Goal: Task Accomplishment & Management: Use online tool/utility

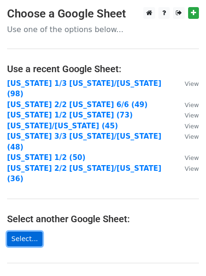
click at [23, 232] on link "Select..." at bounding box center [24, 239] width 35 height 15
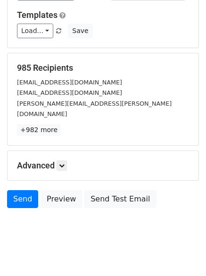
scroll to position [91, 0]
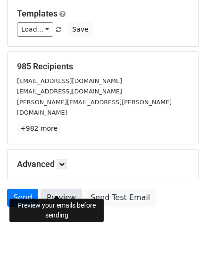
click at [64, 189] on link "Preview" at bounding box center [62, 198] width 42 height 18
click at [65, 161] on icon at bounding box center [62, 164] width 6 height 6
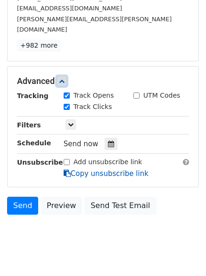
scroll to position [177, 0]
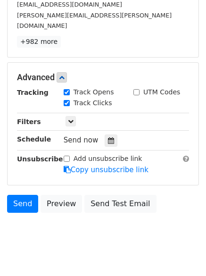
click at [67, 156] on input "Add unsubscribe link" at bounding box center [67, 159] width 6 height 6
checkbox input "true"
click at [65, 166] on icon at bounding box center [67, 169] width 7 height 7
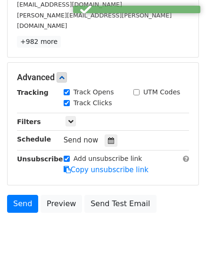
scroll to position [130, 0]
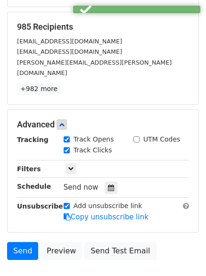
drag, startPoint x: 154, startPoint y: 127, endPoint x: 160, endPoint y: 134, distance: 9.1
click at [160, 145] on div "Track Clicks" at bounding box center [127, 150] width 140 height 11
click at [142, 135] on div "UTM Codes" at bounding box center [157, 140] width 47 height 10
click at [139, 136] on input "UTM Codes" at bounding box center [137, 139] width 6 height 6
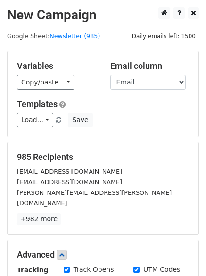
scroll to position [183, 0]
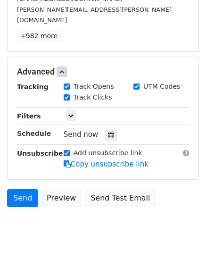
click at [138, 84] on input "UTM Codes" at bounding box center [137, 87] width 6 height 6
checkbox input "false"
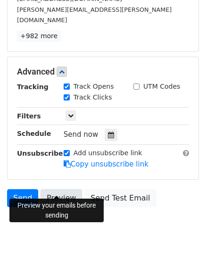
click at [62, 190] on link "Preview" at bounding box center [62, 198] width 42 height 18
click at [67, 189] on link "Preview" at bounding box center [62, 198] width 42 height 18
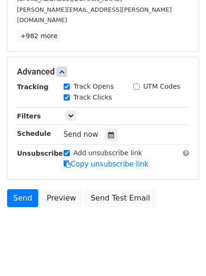
click at [136, 222] on body "New Campaign Daily emails left: 1500 Google Sheet: Newsletter (985) Variables C…" at bounding box center [103, 37] width 206 height 426
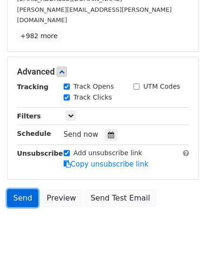
click at [15, 190] on link "Send" at bounding box center [22, 198] width 31 height 18
